Goal: Task Accomplishment & Management: Manage account settings

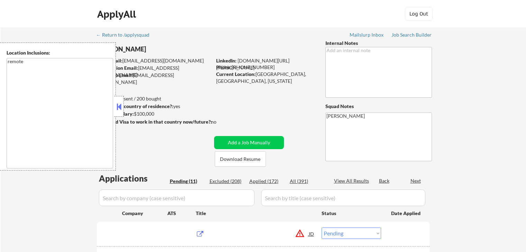
select select ""pending""
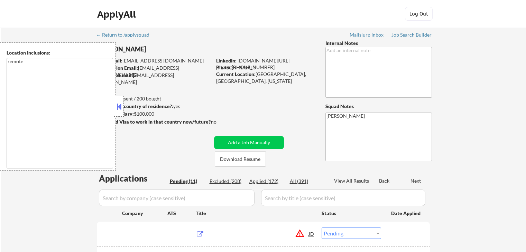
select select ""pending""
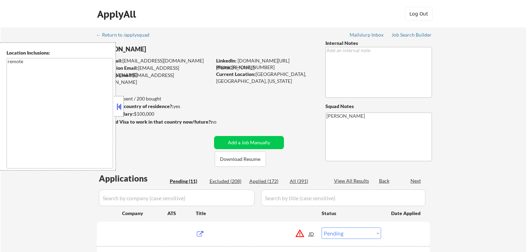
select select ""pending""
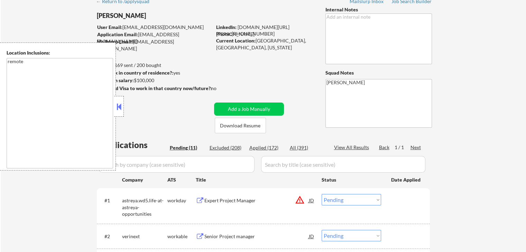
scroll to position [35, 0]
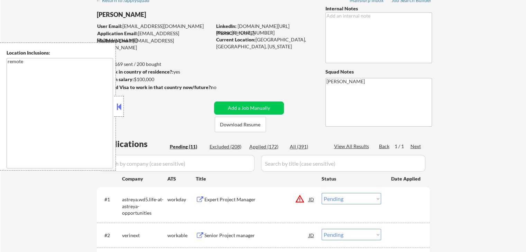
click at [119, 108] on button at bounding box center [119, 107] width 8 height 10
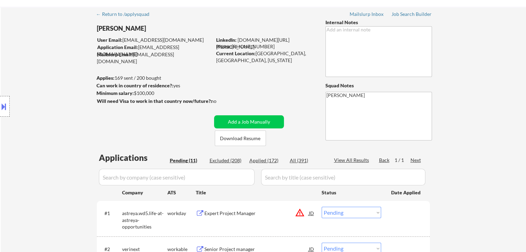
scroll to position [0, 0]
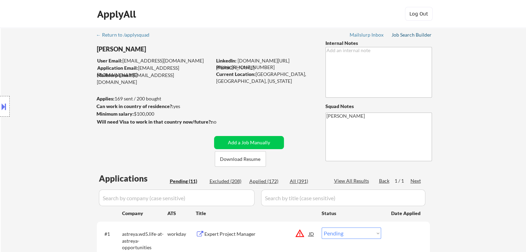
click at [415, 34] on div "Job Search Builder" at bounding box center [411, 34] width 40 height 5
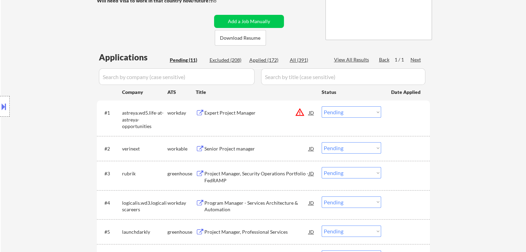
scroll to position [138, 0]
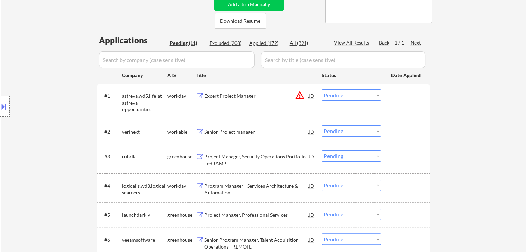
click at [232, 95] on div "Expert Project Manager" at bounding box center [256, 96] width 104 height 7
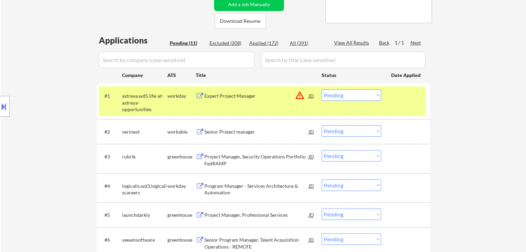
click at [231, 132] on div "Senior Project manager" at bounding box center [256, 132] width 104 height 7
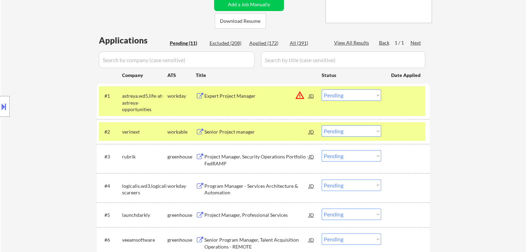
click at [225, 159] on div "Project Manager, Security Operations Portfolio - FedRAMP" at bounding box center [256, 159] width 104 height 13
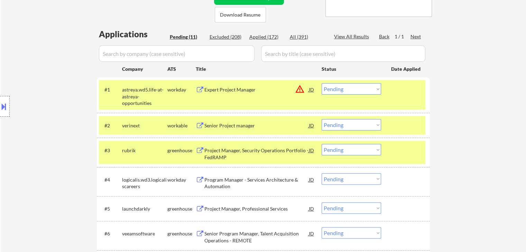
scroll to position [242, 0]
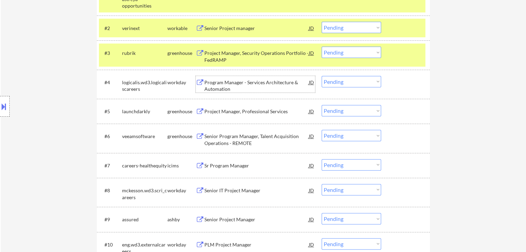
click at [213, 86] on div "Program Manager - Services Architecture & Automation" at bounding box center [256, 85] width 104 height 13
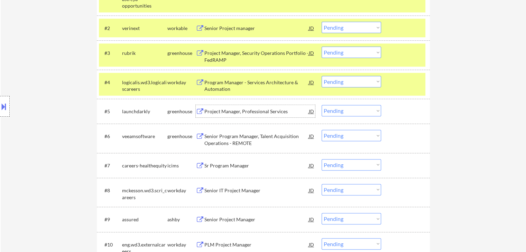
click at [220, 110] on div "Project Manager, Professional Services" at bounding box center [256, 111] width 104 height 7
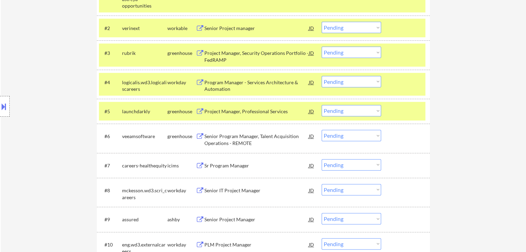
click at [219, 141] on div "Senior Program Manager, Talent Acquisition Operations - REMOTE" at bounding box center [256, 139] width 104 height 13
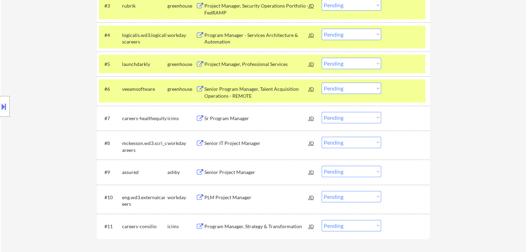
scroll to position [311, 0]
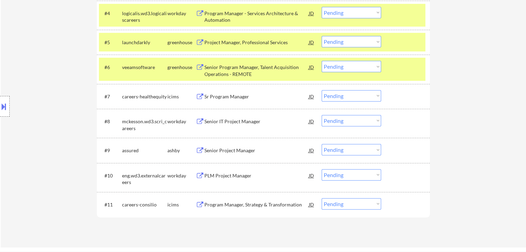
drag, startPoint x: 217, startPoint y: 95, endPoint x: 218, endPoint y: 102, distance: 6.7
click at [218, 95] on div "Sr Program Manager" at bounding box center [256, 96] width 104 height 7
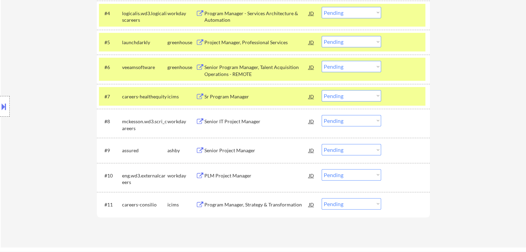
click at [226, 124] on div "Senior IT Project Manager" at bounding box center [256, 121] width 104 height 7
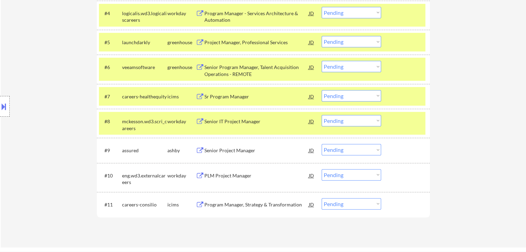
click at [229, 150] on div "Senior Project Manager" at bounding box center [256, 150] width 104 height 7
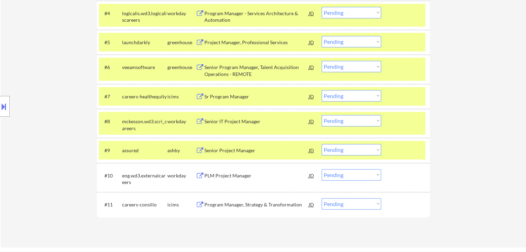
drag, startPoint x: 234, startPoint y: 174, endPoint x: 241, endPoint y: 216, distance: 41.9
click at [235, 175] on div "PLM Project Manager" at bounding box center [256, 175] width 104 height 7
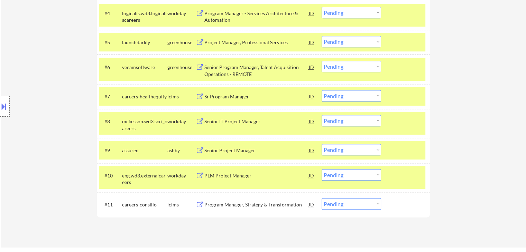
click at [239, 204] on div "Program Manager, Strategy & Transformation" at bounding box center [256, 204] width 104 height 7
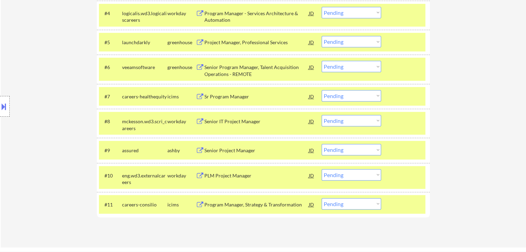
drag, startPoint x: 491, startPoint y: 131, endPoint x: 426, endPoint y: 105, distance: 70.3
click at [0, 107] on button at bounding box center [4, 106] width 8 height 11
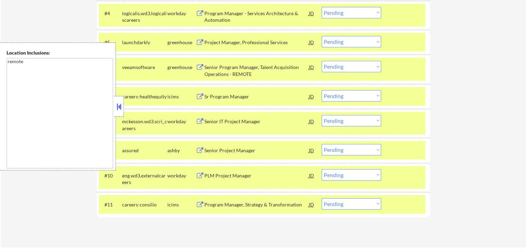
click at [120, 114] on div at bounding box center [119, 106] width 10 height 21
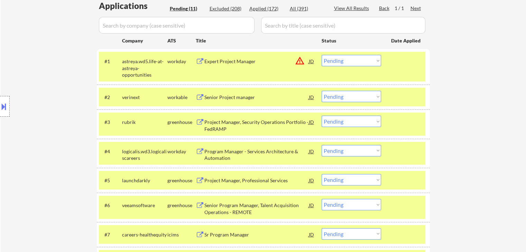
scroll to position [0, 0]
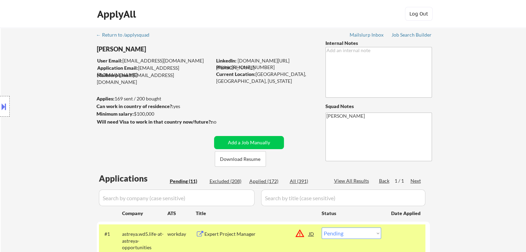
drag, startPoint x: 156, startPoint y: 115, endPoint x: 151, endPoint y: 114, distance: 4.9
click at [151, 114] on div "Minimum salary: $100,000" at bounding box center [153, 114] width 115 height 7
select select ""PLACEHOLDER_1427118222253""
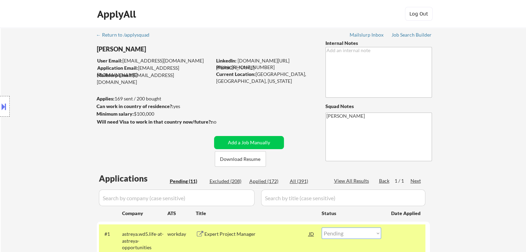
select select ""PLACEHOLDER_1427118222253""
select select ""pending""
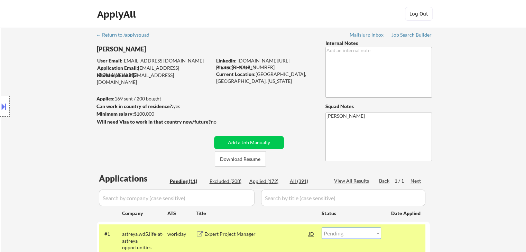
select select ""pending""
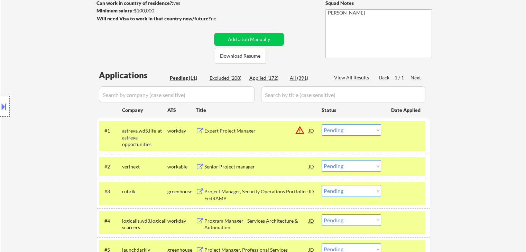
scroll to position [104, 0]
click at [238, 129] on div "Expert Project Manager" at bounding box center [256, 130] width 104 height 7
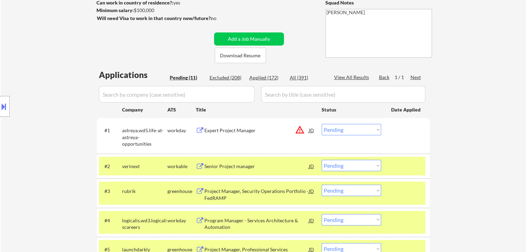
click at [301, 133] on button "warning_amber" at bounding box center [300, 130] width 10 height 10
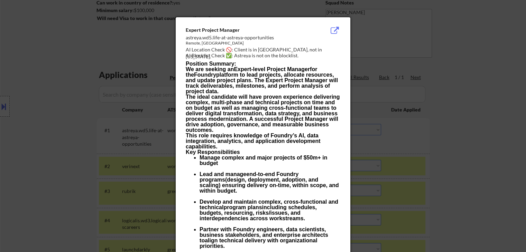
click at [466, 72] on div at bounding box center [263, 126] width 526 height 252
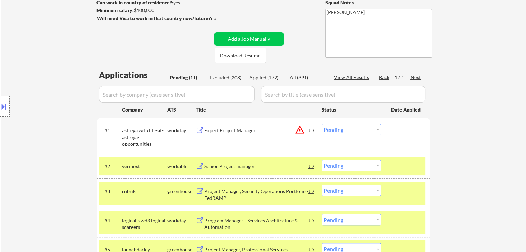
click at [302, 130] on button "warning_amber" at bounding box center [300, 130] width 10 height 10
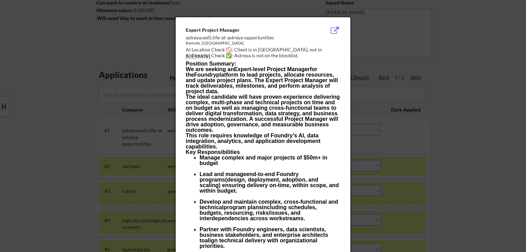
click at [429, 76] on div at bounding box center [263, 126] width 526 height 252
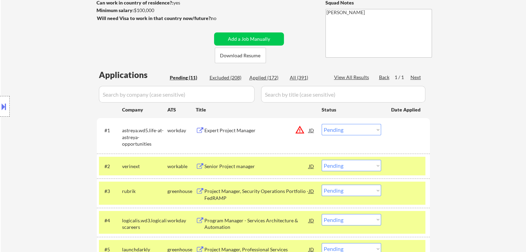
drag, startPoint x: 349, startPoint y: 129, endPoint x: 336, endPoint y: 125, distance: 13.8
click at [349, 129] on select "Choose an option... Pending Applied Excluded (Questions) Excluded (Expired) Exc…" at bounding box center [350, 129] width 59 height 11
click at [321, 124] on select "Choose an option... Pending Applied Excluded (Questions) Excluded (Expired) Exc…" at bounding box center [350, 129] width 59 height 11
select select ""pending""
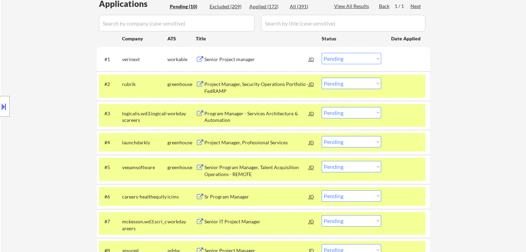
scroll to position [207, 0]
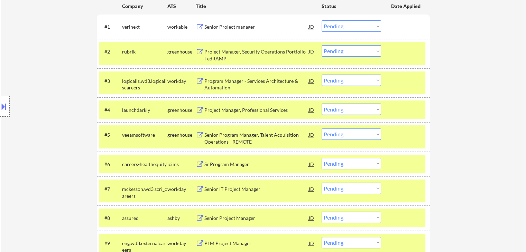
click at [347, 132] on select "Choose an option... Pending Applied Excluded (Questions) Excluded (Expired) Exc…" at bounding box center [350, 134] width 59 height 11
click at [321, 129] on select "Choose an option... Pending Applied Excluded (Questions) Excluded (Expired) Exc…" at bounding box center [350, 134] width 59 height 11
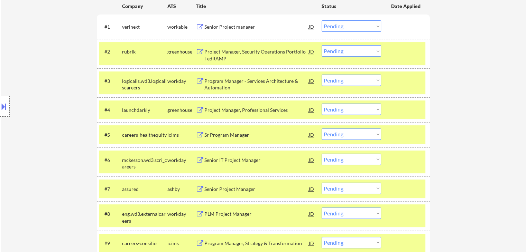
click at [342, 136] on select "Choose an option... Pending Applied Excluded (Questions) Excluded (Expired) Exc…" at bounding box center [350, 134] width 59 height 11
click at [321, 129] on select "Choose an option... Pending Applied Excluded (Questions) Excluded (Expired) Exc…" at bounding box center [350, 134] width 59 height 11
select select ""pending""
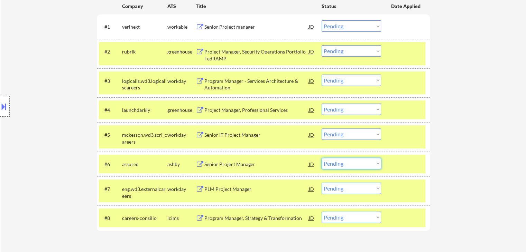
click at [339, 163] on select "Choose an option... Pending Applied Excluded (Questions) Excluded (Expired) Exc…" at bounding box center [350, 163] width 59 height 11
click at [321, 158] on select "Choose an option... Pending Applied Excluded (Questions) Excluded (Expired) Exc…" at bounding box center [350, 163] width 59 height 11
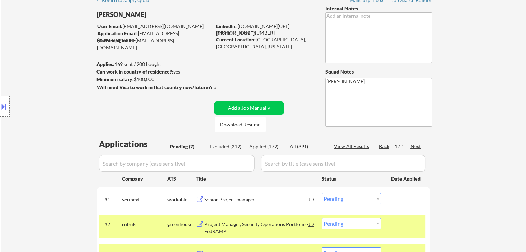
scroll to position [249, 0]
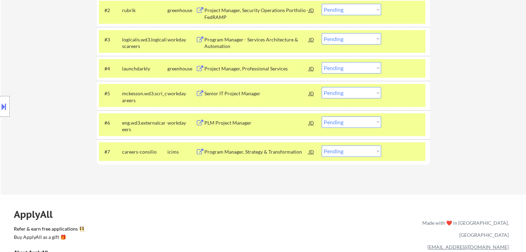
click at [354, 124] on select "Choose an option... Pending Applied Excluded (Questions) Excluded (Expired) Exc…" at bounding box center [350, 121] width 59 height 11
click at [321, 116] on select "Choose an option... Pending Applied Excluded (Questions) Excluded (Expired) Exc…" at bounding box center [350, 121] width 59 height 11
select select ""pending""
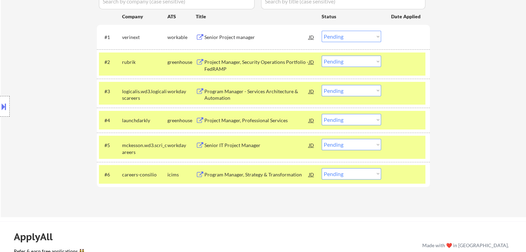
scroll to position [207, 0]
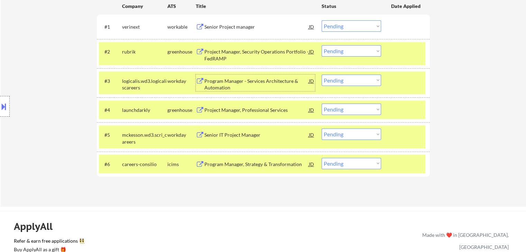
drag, startPoint x: 227, startPoint y: 83, endPoint x: 226, endPoint y: 88, distance: 5.3
click at [227, 82] on div "Program Manager - Services Architecture & Automation" at bounding box center [256, 84] width 104 height 13
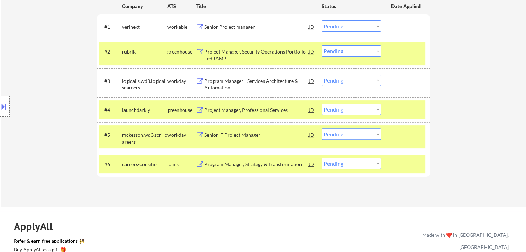
click at [369, 109] on select "Choose an option... Pending Applied Excluded (Questions) Excluded (Expired) Exc…" at bounding box center [350, 109] width 59 height 11
click at [321, 104] on select "Choose an option... Pending Applied Excluded (Questions) Excluded (Expired) Exc…" at bounding box center [350, 109] width 59 height 11
select select ""pending""
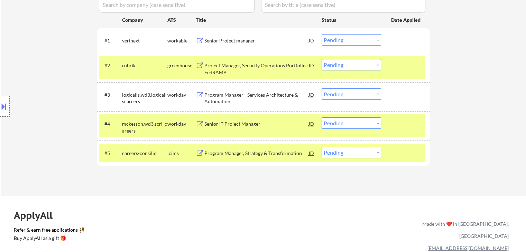
scroll to position [173, 0]
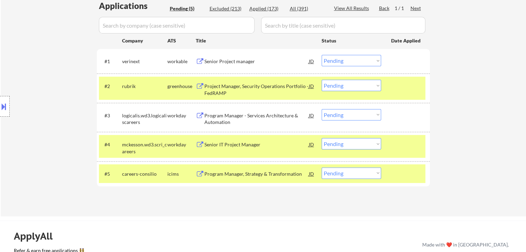
click at [352, 61] on select "Choose an option... Pending Applied Excluded (Questions) Excluded (Expired) Exc…" at bounding box center [350, 60] width 59 height 11
click at [321, 55] on select "Choose an option... Pending Applied Excluded (Questions) Excluded (Expired) Exc…" at bounding box center [350, 60] width 59 height 11
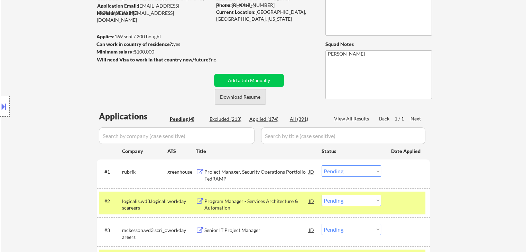
scroll to position [35, 0]
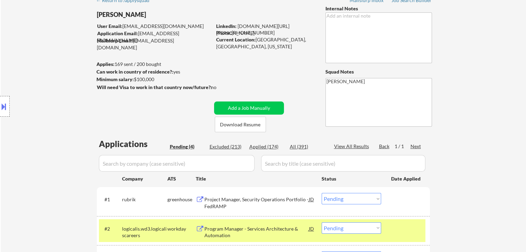
click at [227, 148] on div "Excluded (213)" at bounding box center [226, 146] width 35 height 7
select select ""excluded__expired_""
select select ""excluded""
select select ""excluded__location_""
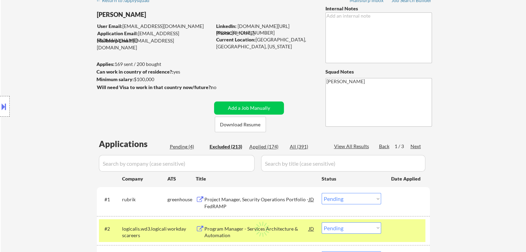
select select ""excluded__expired_""
select select ""excluded""
select select ""excluded__location_""
select select ""excluded__expired_""
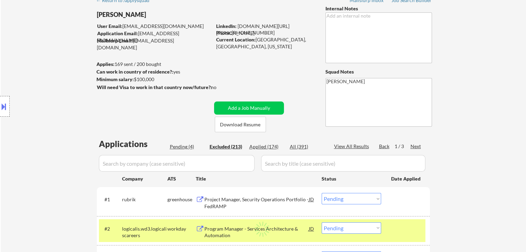
select select ""excluded__location_""
select select ""excluded__expired_""
select select ""excluded__other_""
select select ""excluded__expired_""
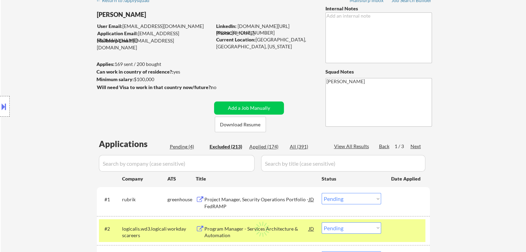
select select ""excluded__salary_""
select select ""excluded__expired_""
select select ""excluded__location_""
select select ""excluded__bad_match_""
select select ""excluded__location_""
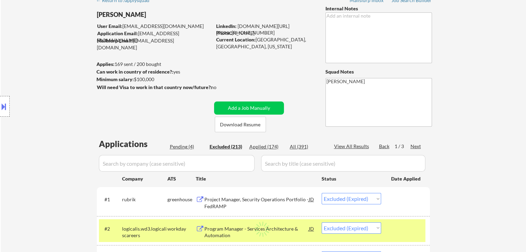
select select ""excluded__other_""
select select ""excluded__location_""
select select ""excluded__expired_""
select select ""excluded__other_""
select select ""excluded__location_""
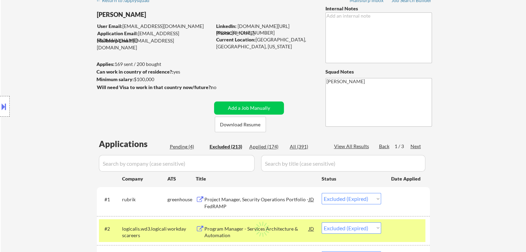
select select ""excluded__location_""
select select ""excluded__expired_""
select select ""excluded__location_""
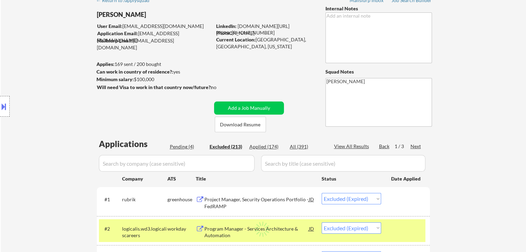
select select ""excluded__expired_""
select select ""excluded__location_""
select select ""excluded__expired_""
select select ""excluded""
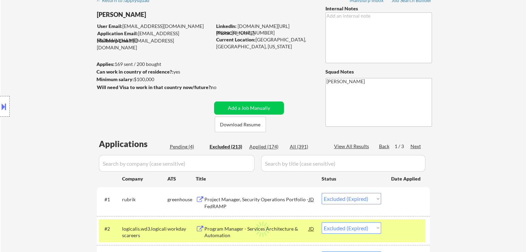
select select ""excluded__location_""
select select ""excluded""
select select ""excluded__expired_""
select select ""excluded__location_""
select select ""excluded__expired_""
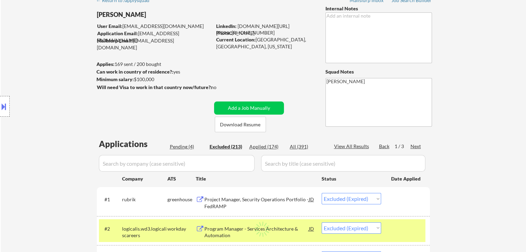
select select ""excluded__expired_""
select select ""excluded__location_""
select select ""excluded""
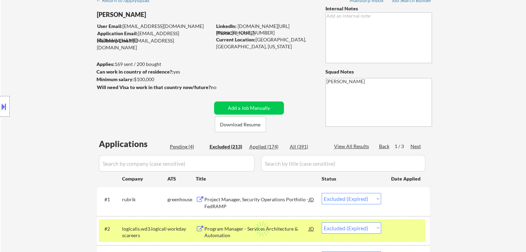
select select ""excluded__expired_""
select select ""excluded__location_""
select select ""excluded""
select select ""excluded__expired_""
select select ""excluded__location_""
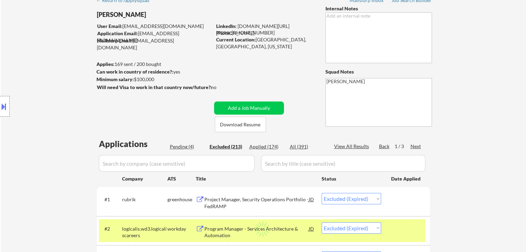
select select ""excluded__expired_""
select select ""excluded__location_""
select select ""excluded__expired_""
select select ""excluded""
select select ""excluded__location_""
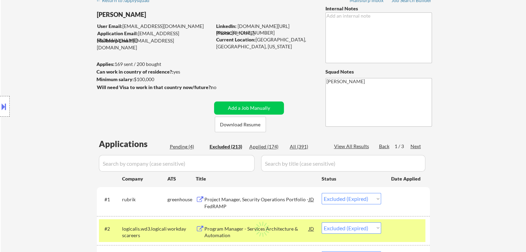
select select ""excluded__other_""
select select ""excluded""
select select ""excluded__other_""
select select ""excluded__location_""
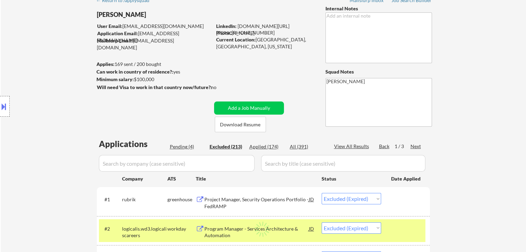
select select ""excluded""
select select ""excluded__location_""
select select ""excluded__expired_""
select select ""excluded__location_""
select select ""excluded__expired_""
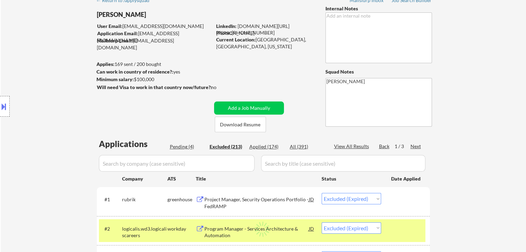
select select ""excluded__location_""
select select ""excluded""
select select ""excluded__expired_""
select select ""excluded__location_""
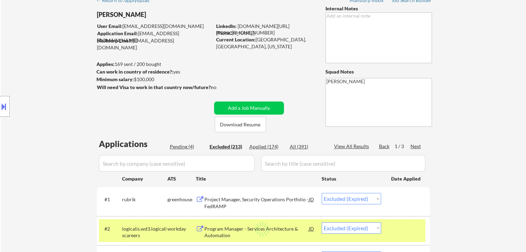
select select ""excluded__other_""
select select ""excluded""
select select ""excluded__location_""
select select ""excluded__expired_""
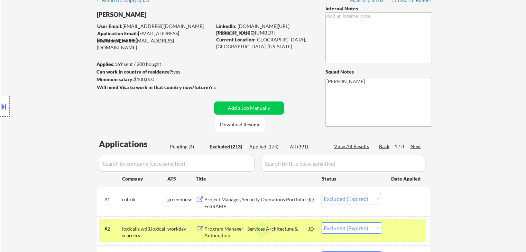
select select ""excluded__salary_""
select select ""excluded__expired_""
select select ""excluded__other_""
select select ""excluded__expired_""
select select ""excluded""
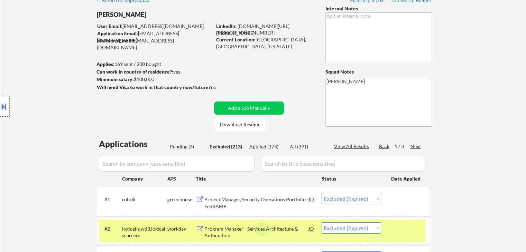
select select ""excluded__expired_""
select select ""excluded__location_""
select select ""excluded__other_""
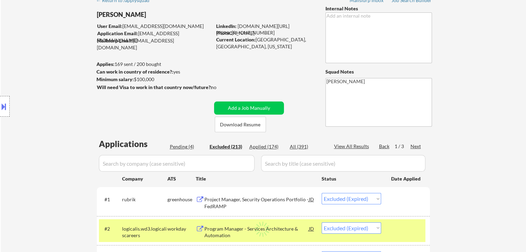
select select ""excluded__location_""
select select ""excluded__other_""
select select ""excluded__expired_""
select select ""excluded__location_""
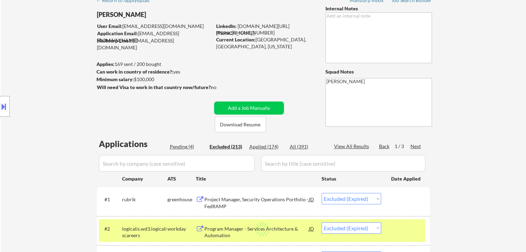
select select ""excluded__other_""
select select ""excluded__expired_""
select select ""excluded__location_""
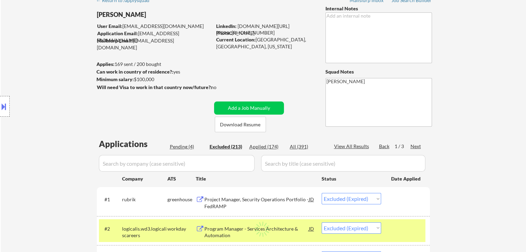
select select ""excluded__location_""
select select ""excluded__other_""
select select ""excluded__location_""
select select ""excluded""
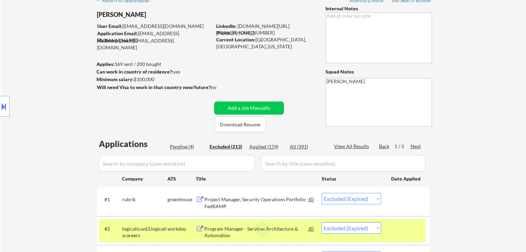
select select ""excluded""
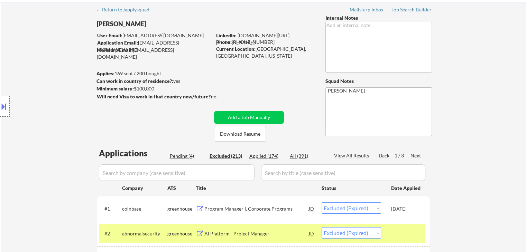
scroll to position [0, 0]
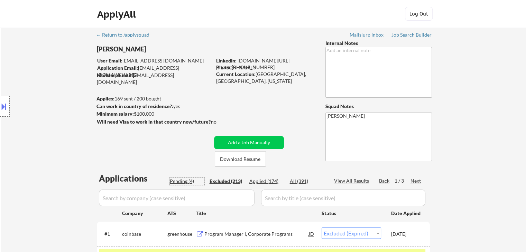
click at [181, 181] on div "Pending (4)" at bounding box center [187, 181] width 35 height 7
select select ""pending""
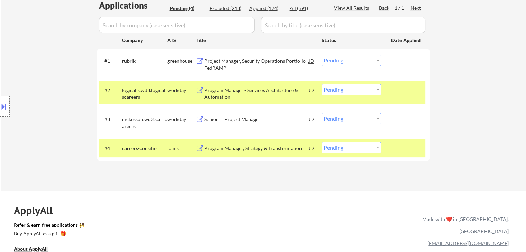
scroll to position [206, 0]
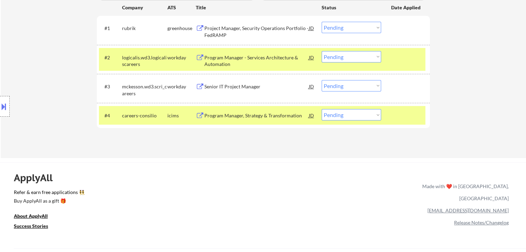
drag, startPoint x: 356, startPoint y: 58, endPoint x: 346, endPoint y: 59, distance: 10.1
click at [356, 58] on select "Choose an option... Pending Applied Excluded (Questions) Excluded (Expired) Exc…" at bounding box center [350, 56] width 59 height 11
click at [321, 51] on select "Choose an option... Pending Applied Excluded (Questions) Excluded (Expired) Exc…" at bounding box center [350, 56] width 59 height 11
select select ""pending""
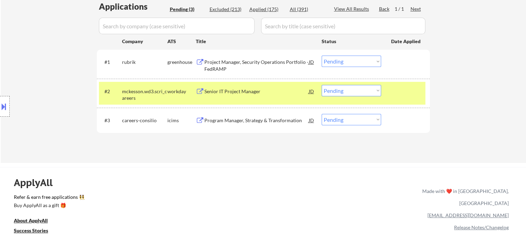
scroll to position [137, 0]
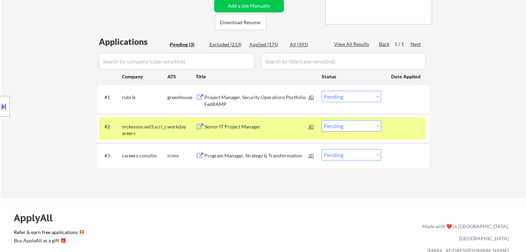
click at [263, 45] on div "Applied (175)" at bounding box center [266, 44] width 35 height 7
select select ""applied""
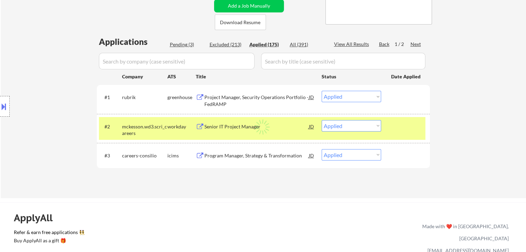
select select ""applied""
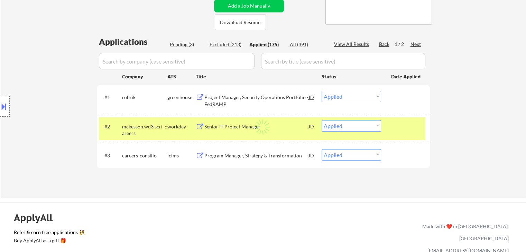
select select ""applied""
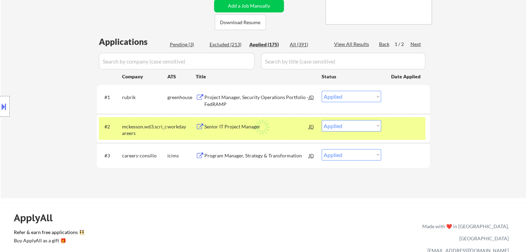
select select ""applied""
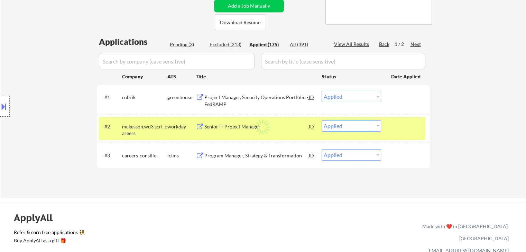
select select ""applied""
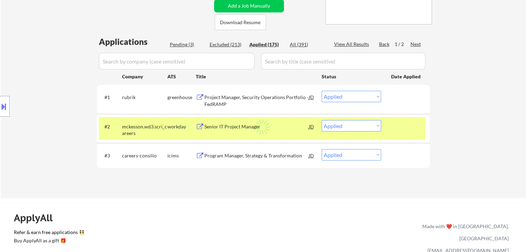
select select ""applied""
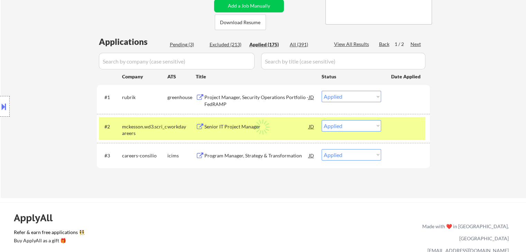
select select ""applied""
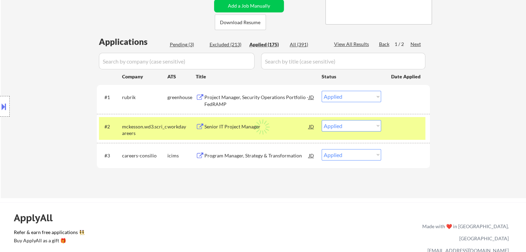
select select ""applied""
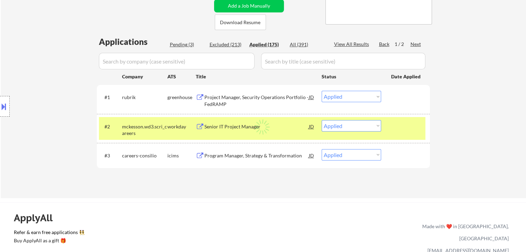
select select ""applied""
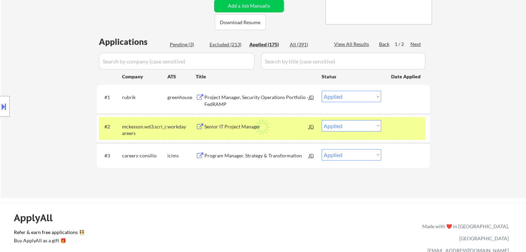
select select ""applied""
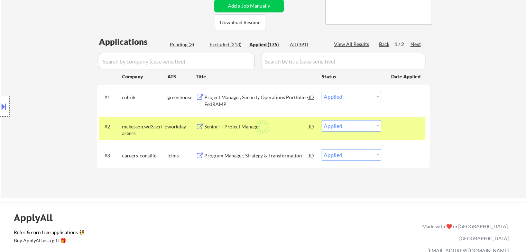
select select ""applied""
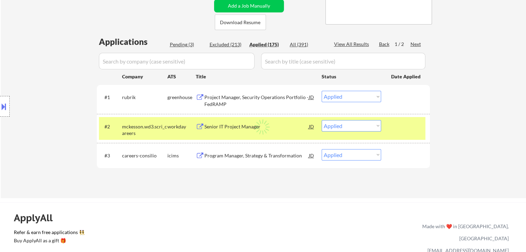
select select ""applied""
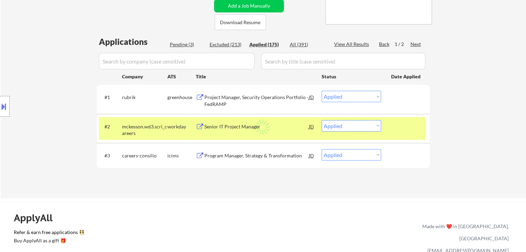
select select ""applied""
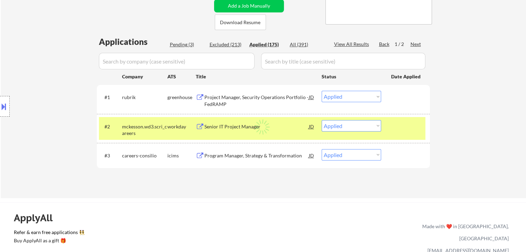
select select ""applied""
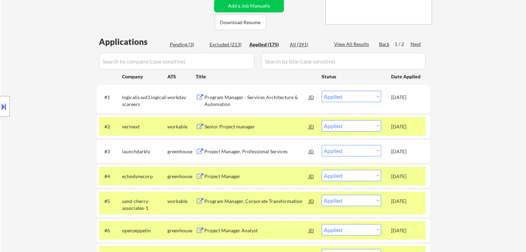
click at [74, 165] on div "Location Inclusions: remote" at bounding box center [62, 107] width 124 height 128
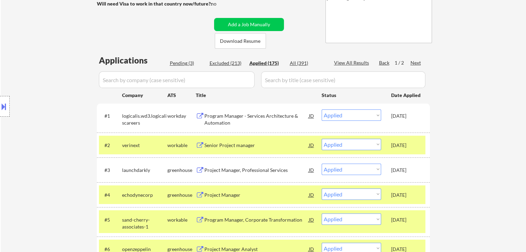
scroll to position [68, 0]
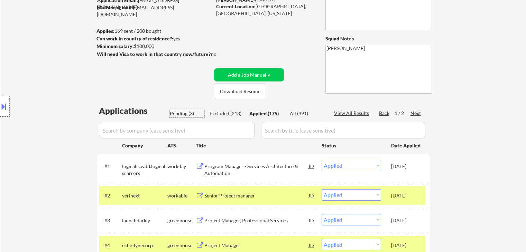
click at [182, 115] on div "Pending (3)" at bounding box center [187, 113] width 35 height 7
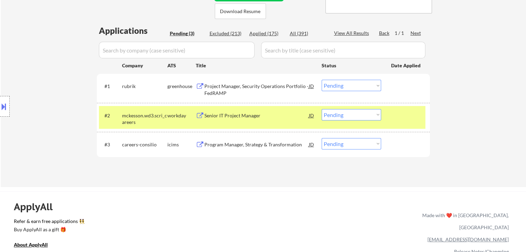
scroll to position [171, 0]
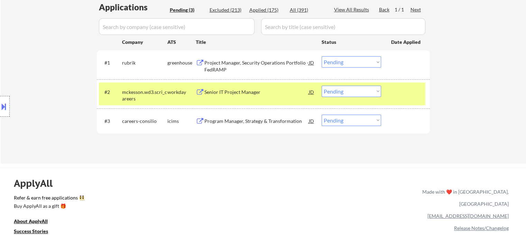
drag, startPoint x: 231, startPoint y: 184, endPoint x: 232, endPoint y: 129, distance: 55.3
click at [229, 183] on div "ApplyAll Refer & earn free applications 👯‍♀️ Buy ApplyAll as a gift 🎁 About App…" at bounding box center [263, 228] width 526 height 110
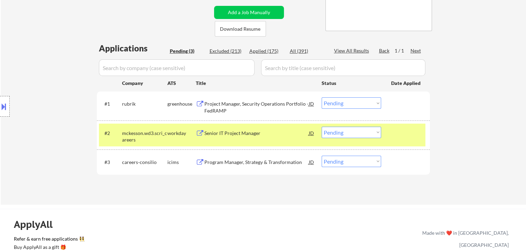
scroll to position [102, 0]
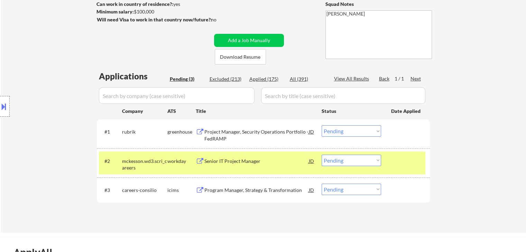
click at [263, 78] on div "Applied (175)" at bounding box center [266, 79] width 35 height 7
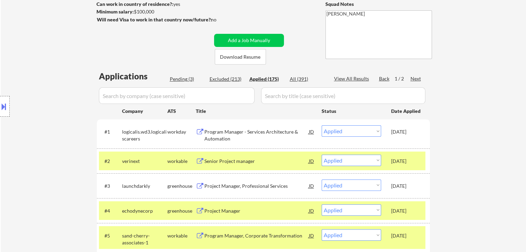
click at [46, 135] on div "Location Inclusions: remote" at bounding box center [62, 107] width 124 height 128
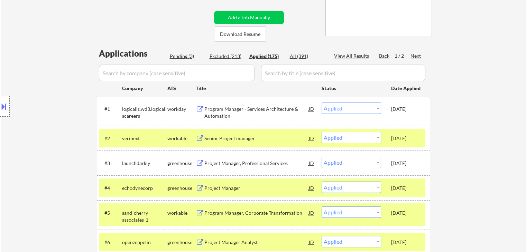
scroll to position [137, 0]
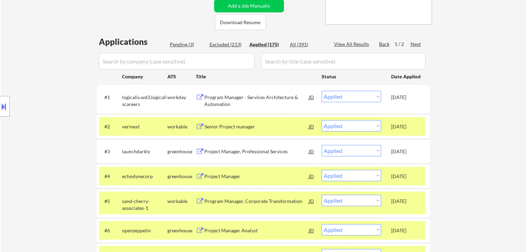
click at [225, 45] on div "Excluded (213)" at bounding box center [226, 44] width 35 height 7
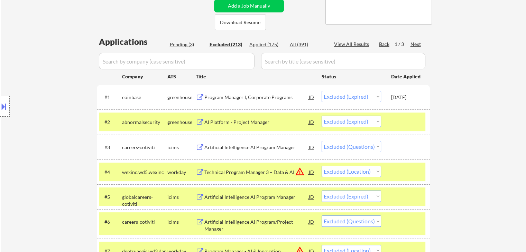
scroll to position [557, 0]
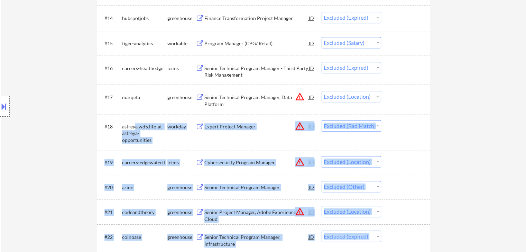
drag, startPoint x: 122, startPoint y: 126, endPoint x: 134, endPoint y: 126, distance: 12.1
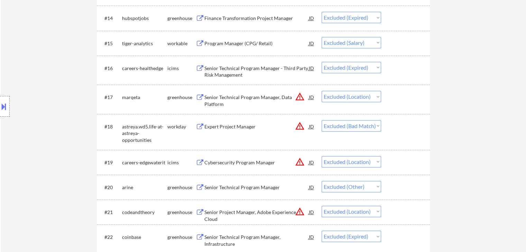
click at [370, 126] on select "Choose an option... Pending Applied Excluded (Questions) Excluded (Expired) Exc…" at bounding box center [350, 125] width 59 height 11
click at [321, 120] on select "Choose an option... Pending Applied Excluded (Questions) Excluded (Expired) Exc…" at bounding box center [350, 125] width 59 height 11
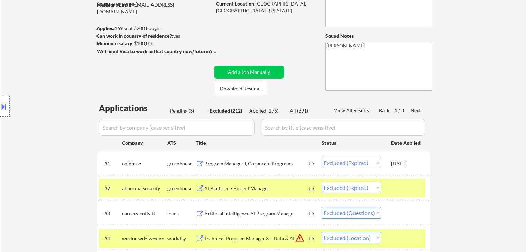
scroll to position [0, 0]
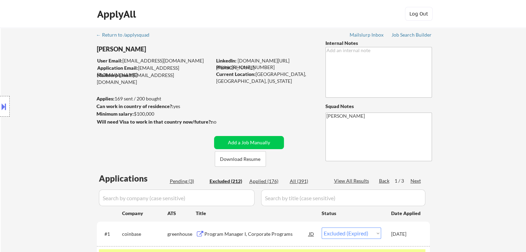
click at [261, 181] on div "Applied (176)" at bounding box center [266, 181] width 35 height 7
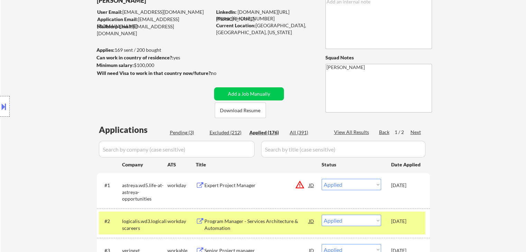
scroll to position [69, 0]
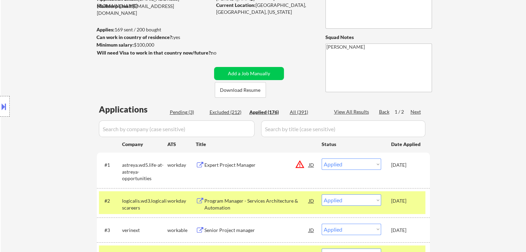
click at [178, 109] on div "Pending (3)" at bounding box center [187, 112] width 35 height 7
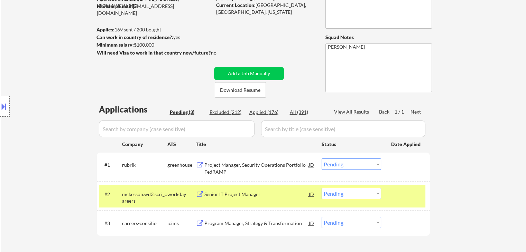
click at [259, 115] on div "Applied (176)" at bounding box center [266, 112] width 35 height 7
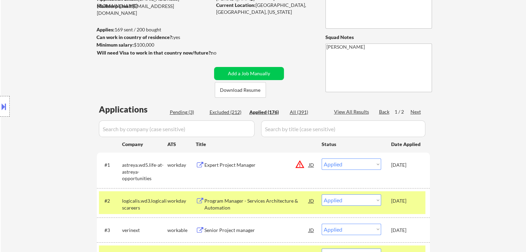
click at [180, 112] on div "Pending (3)" at bounding box center [187, 112] width 35 height 7
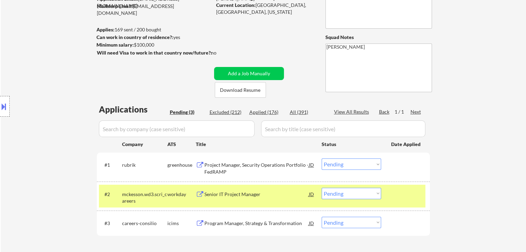
click at [180, 111] on div "Pending (3)" at bounding box center [187, 112] width 35 height 7
drag, startPoint x: 361, startPoint y: 195, endPoint x: 350, endPoint y: 188, distance: 12.9
click at [361, 195] on select "Choose an option... Pending Applied Excluded (Questions) Excluded (Expired) Exc…" at bounding box center [350, 193] width 59 height 11
click at [321, 188] on select "Choose an option... Pending Applied Excluded (Questions) Excluded (Expired) Exc…" at bounding box center [350, 193] width 59 height 11
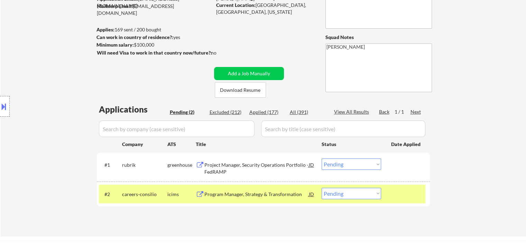
drag, startPoint x: 348, startPoint y: 193, endPoint x: 346, endPoint y: 200, distance: 7.4
click at [348, 193] on select "Choose an option... Pending Applied Excluded (Questions) Excluded (Expired) Exc…" at bounding box center [350, 193] width 59 height 11
click at [321, 188] on select "Choose an option... Pending Applied Excluded (Questions) Excluded (Expired) Exc…" at bounding box center [350, 193] width 59 height 11
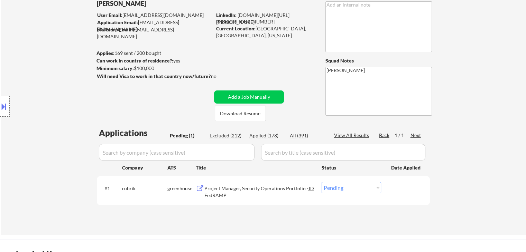
scroll to position [35, 0]
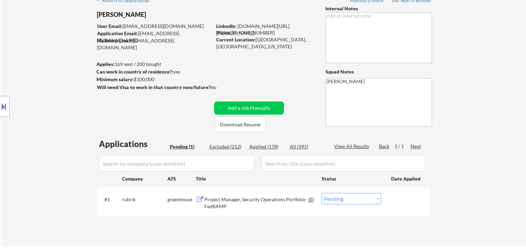
click at [266, 144] on div "Applied (178)" at bounding box center [266, 146] width 35 height 7
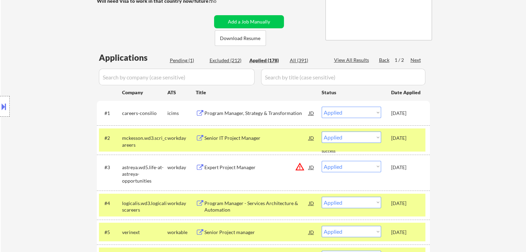
scroll to position [104, 0]
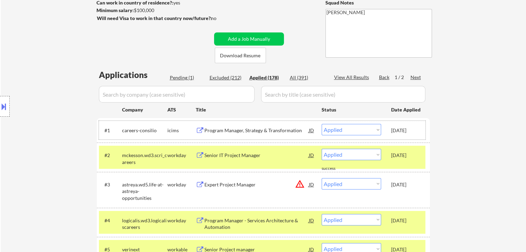
drag, startPoint x: 387, startPoint y: 132, endPoint x: 419, endPoint y: 130, distance: 31.8
click at [419, 130] on div "#1 careers-consilio icims Program Manager, Strategy & Transformation JD warning…" at bounding box center [262, 130] width 326 height 19
copy div "[DATE]"
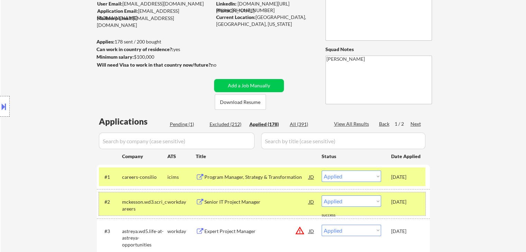
scroll to position [69, 0]
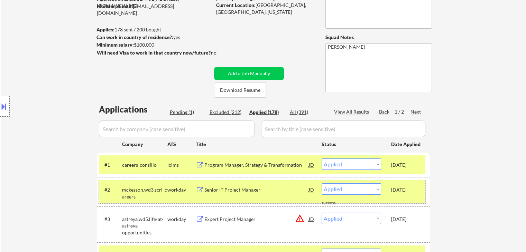
drag, startPoint x: 388, startPoint y: 167, endPoint x: 417, endPoint y: 168, distance: 28.4
click at [417, 168] on div "#1 careers-consilio icims Program Manager, Strategy & Transformation JD warning…" at bounding box center [262, 165] width 326 height 19
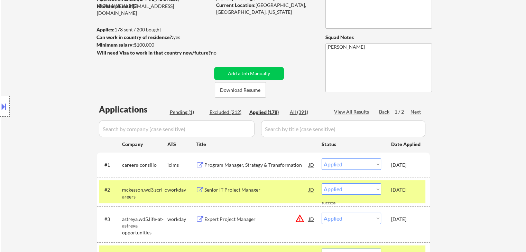
copy div "[DATE]"
click at [30, 85] on div "Location Inclusions: remote" at bounding box center [62, 107] width 124 height 128
click at [0, 102] on button at bounding box center [4, 106] width 8 height 11
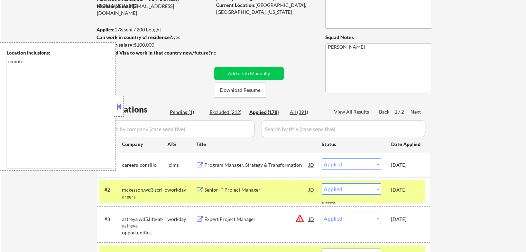
click at [120, 109] on button at bounding box center [119, 107] width 8 height 10
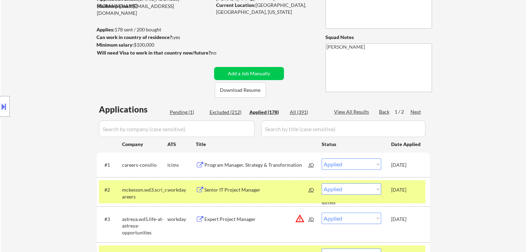
click at [50, 104] on div "Location Inclusions: remote" at bounding box center [62, 107] width 124 height 128
click at [46, 102] on div "Location Inclusions: remote" at bounding box center [62, 107] width 124 height 128
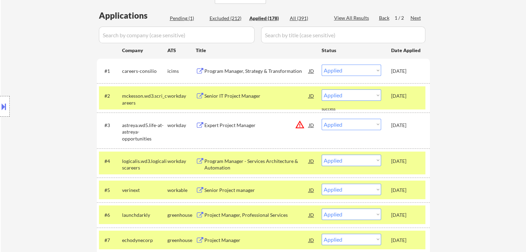
scroll to position [173, 0]
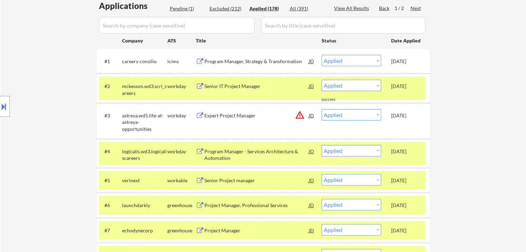
click at [29, 136] on div "Location Inclusions: remote" at bounding box center [62, 107] width 124 height 128
click at [51, 67] on div "Location Inclusions: remote" at bounding box center [62, 107] width 124 height 128
